Goal: Information Seeking & Learning: Understand process/instructions

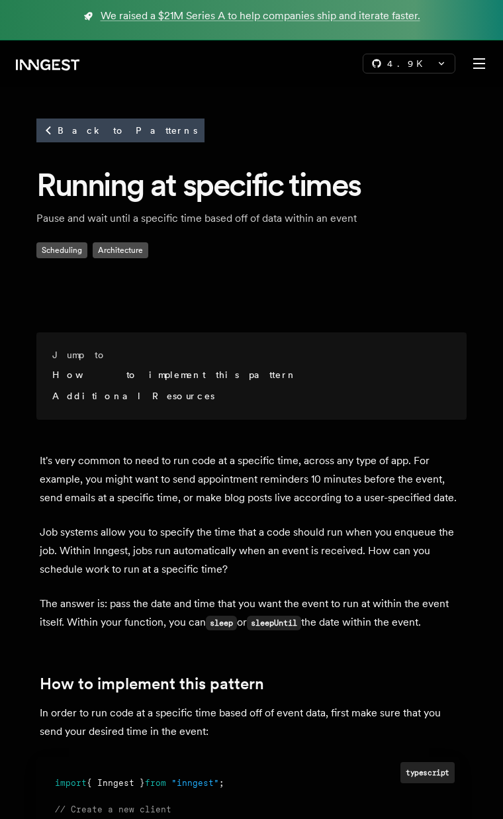
scroll to position [684, 0]
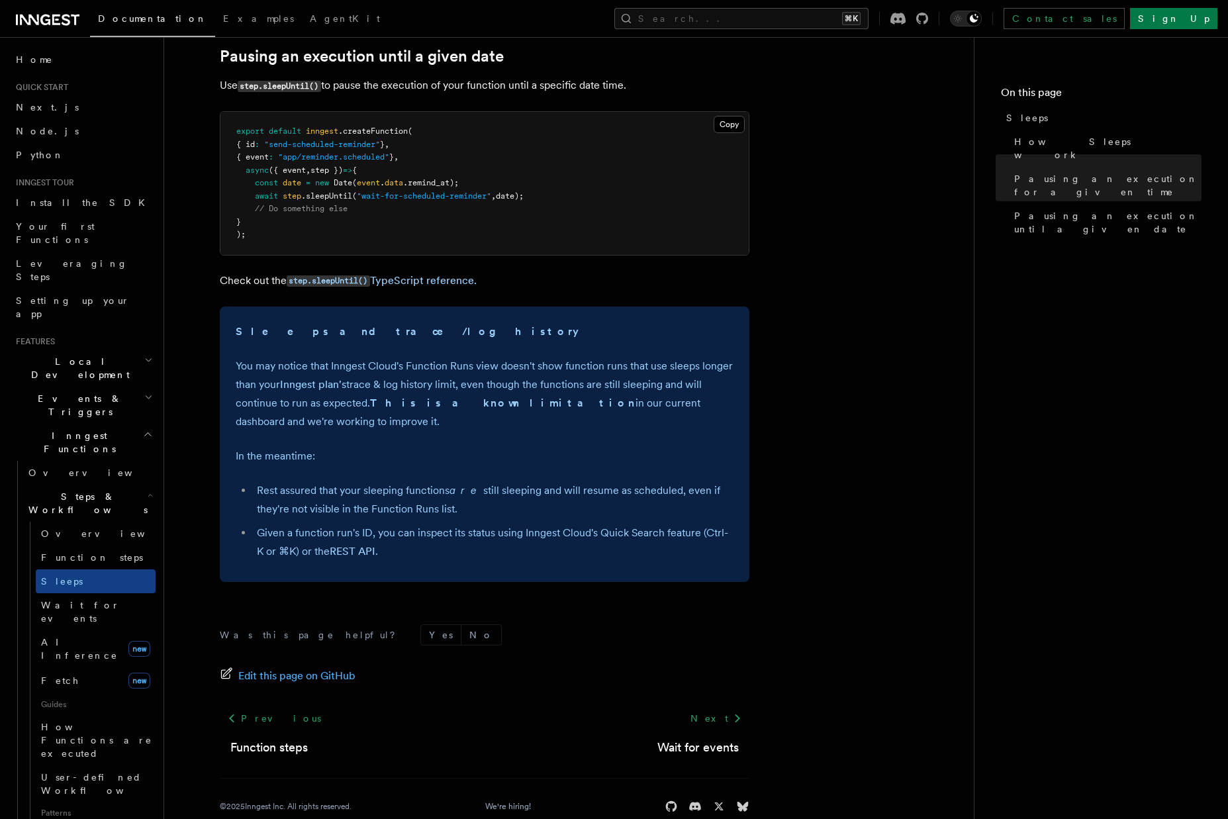
scroll to position [789, 0]
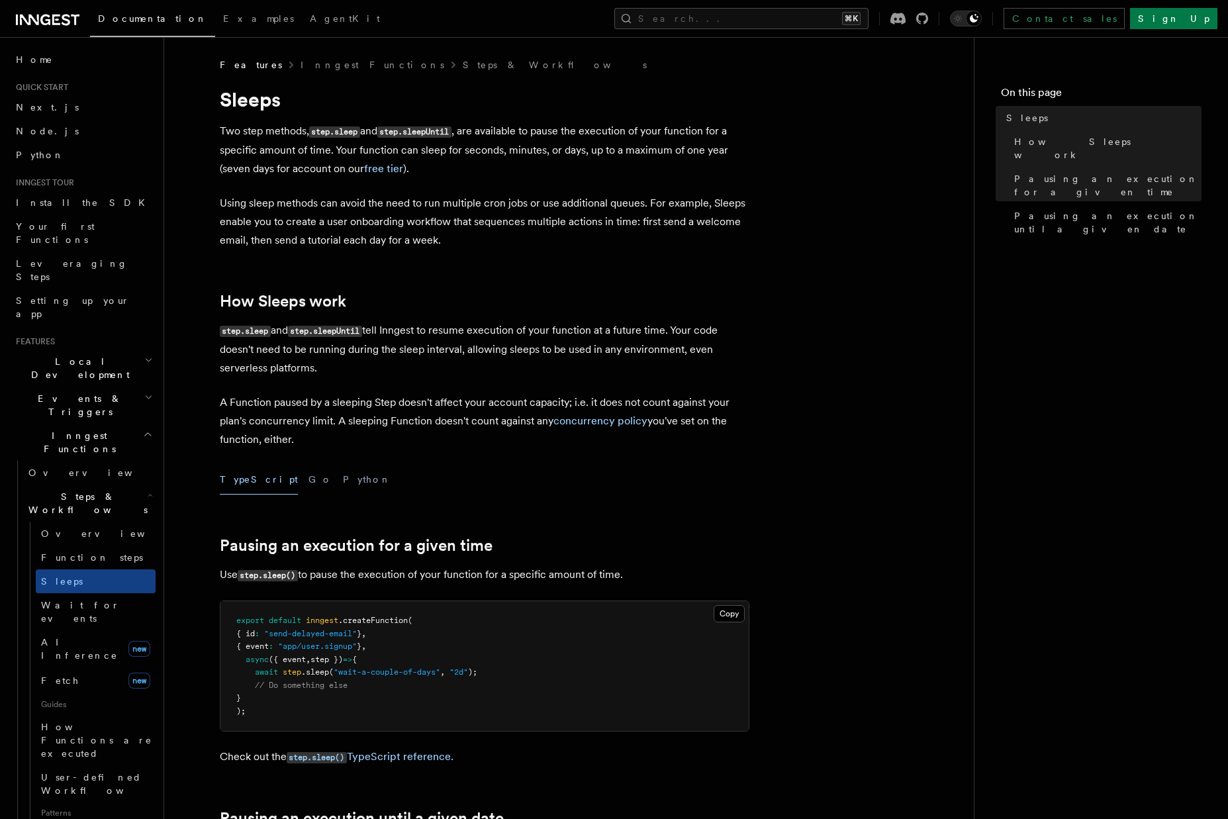
click at [786, 381] on article "Features Inngest Functions Steps & Workflows Sleeps Two step methods, step.slee…" at bounding box center [568, 832] width 767 height 1548
